Goal: Information Seeking & Learning: Learn about a topic

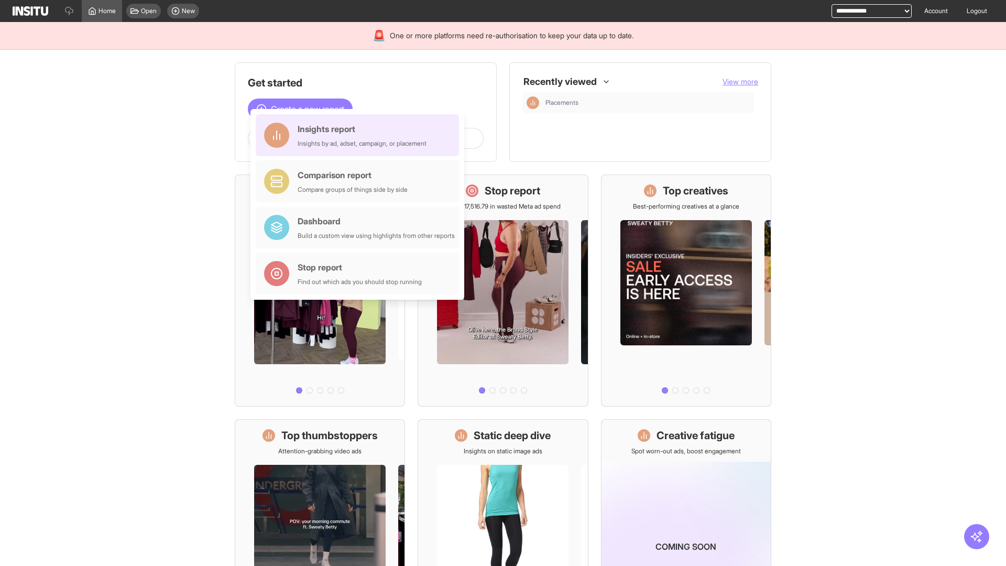
click at [360, 135] on div "Insights report Insights by ad, adset, campaign, or placement" at bounding box center [362, 135] width 129 height 25
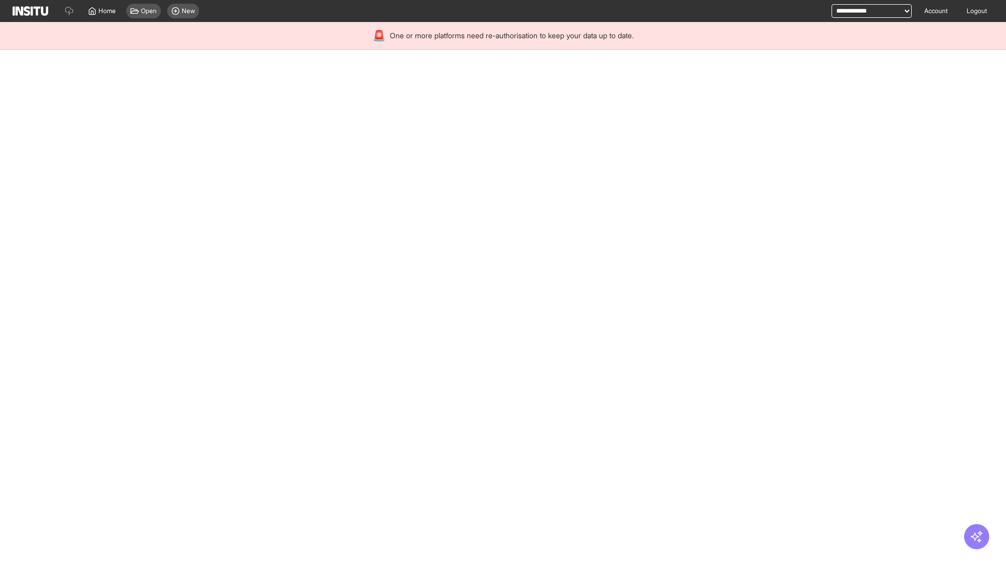
select select "**"
